Goal: Use online tool/utility: Utilize a website feature to perform a specific function

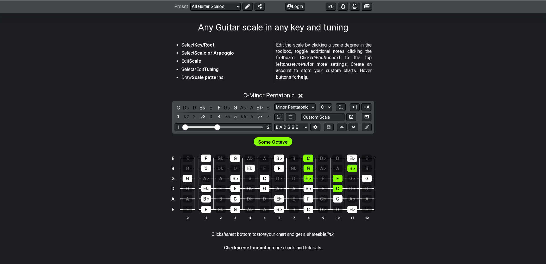
scroll to position [2, 0]
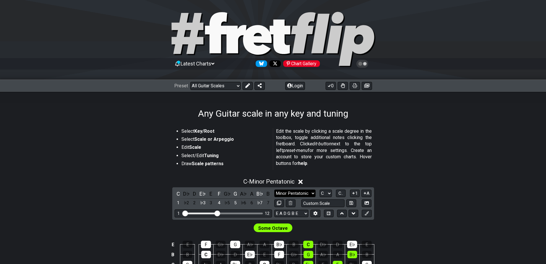
click at [299, 189] on select "Minor Pentatonic Root Minor Pentatonic Major Pentatonic Minor Blues Major Blues…" at bounding box center [295, 193] width 41 height 8
select select "Major Pentatonic"
click at [275, 189] on select "Minor Pentatonic Root Minor Pentatonic Major Pentatonic Minor Blues Major Blues…" at bounding box center [295, 193] width 41 height 8
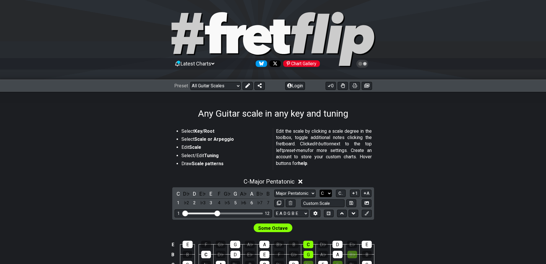
click at [326, 192] on select "A♭ A A♯ B♭ B C C♯ D♭ D D♯ E♭ E F F♯ G♭ G G♯" at bounding box center [326, 193] width 12 height 8
select select "D"
click at [320, 189] on select "A♭ A A♯ B♭ B C C♯ D♭ D D♯ E♭ E F F♯ G♭ G G♯" at bounding box center [326, 193] width 12 height 8
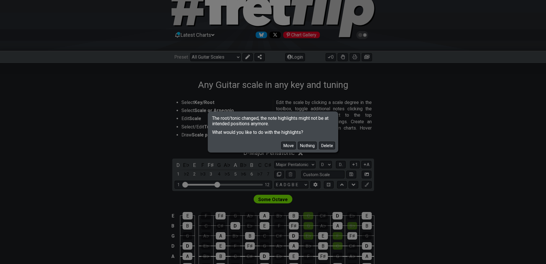
scroll to position [88, 0]
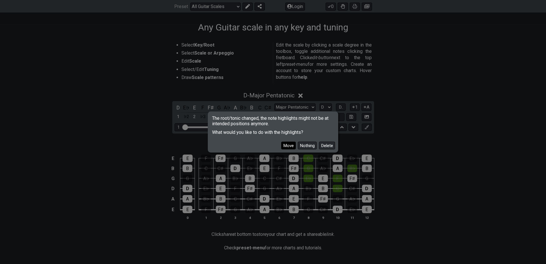
click at [292, 146] on button "Move" at bounding box center [288, 145] width 15 height 8
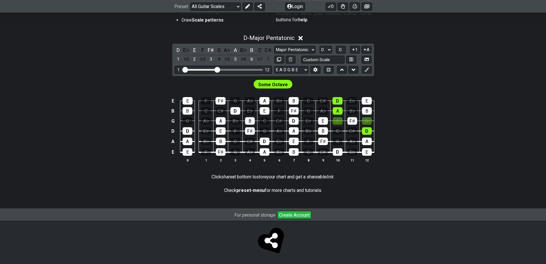
scroll to position [116, 0]
